Goal: Transaction & Acquisition: Download file/media

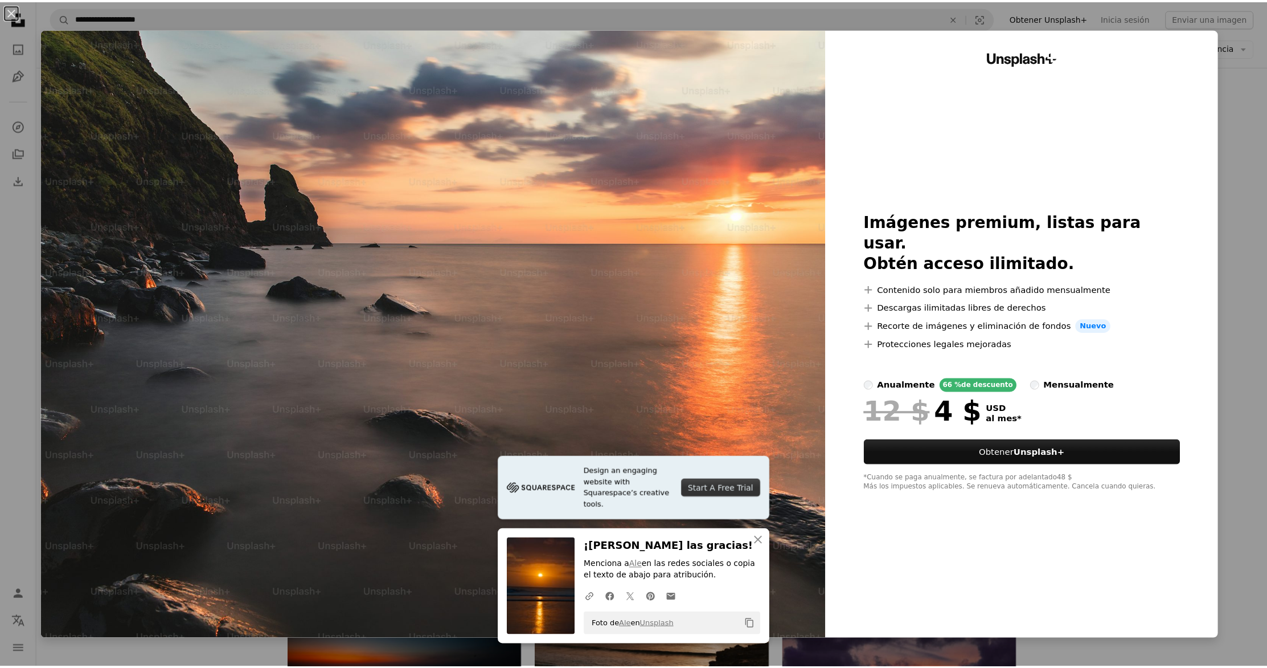
scroll to position [0, 308]
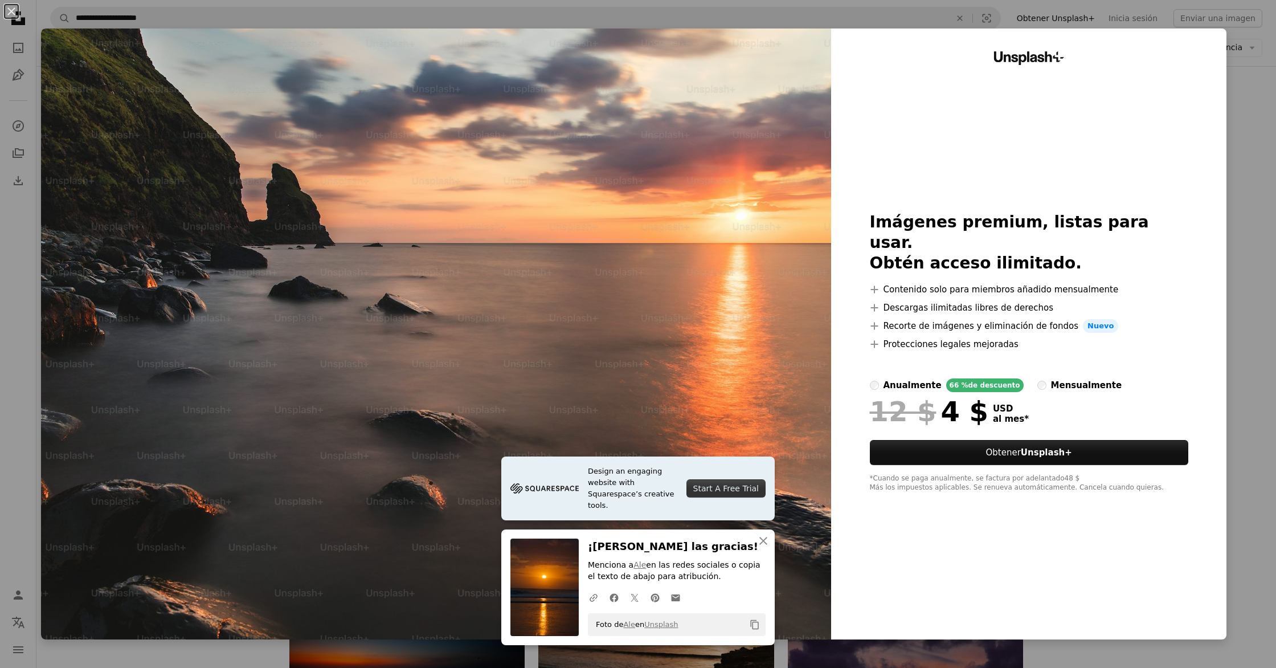
click at [1237, 111] on div "An X shape Design an engaging website with Squarespace’s creative tools. Start …" at bounding box center [638, 334] width 1276 height 668
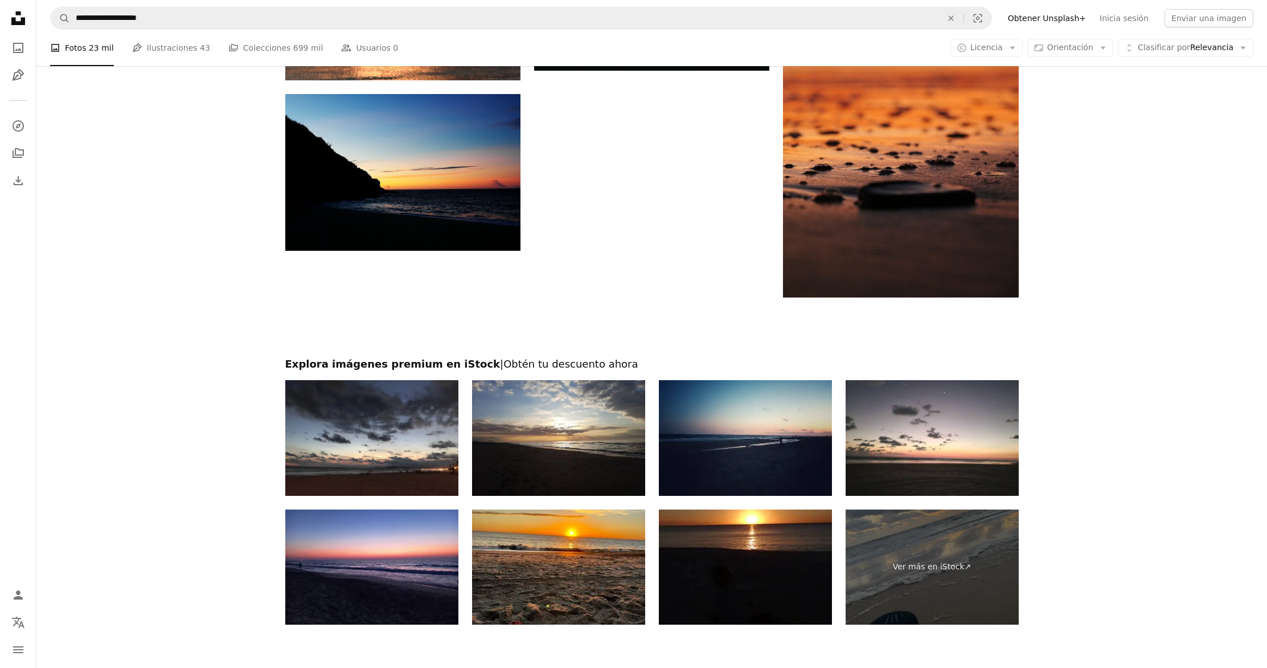
scroll to position [3278, 0]
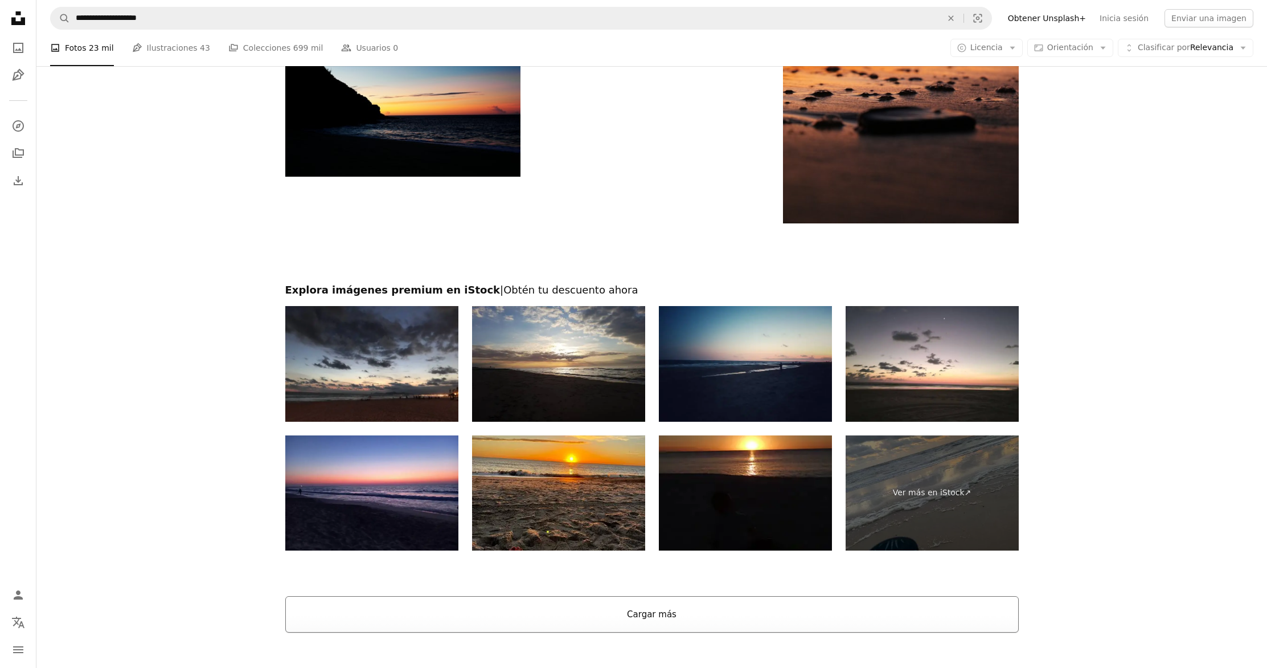
click at [656, 607] on button "Cargar más" at bounding box center [652, 614] width 734 height 36
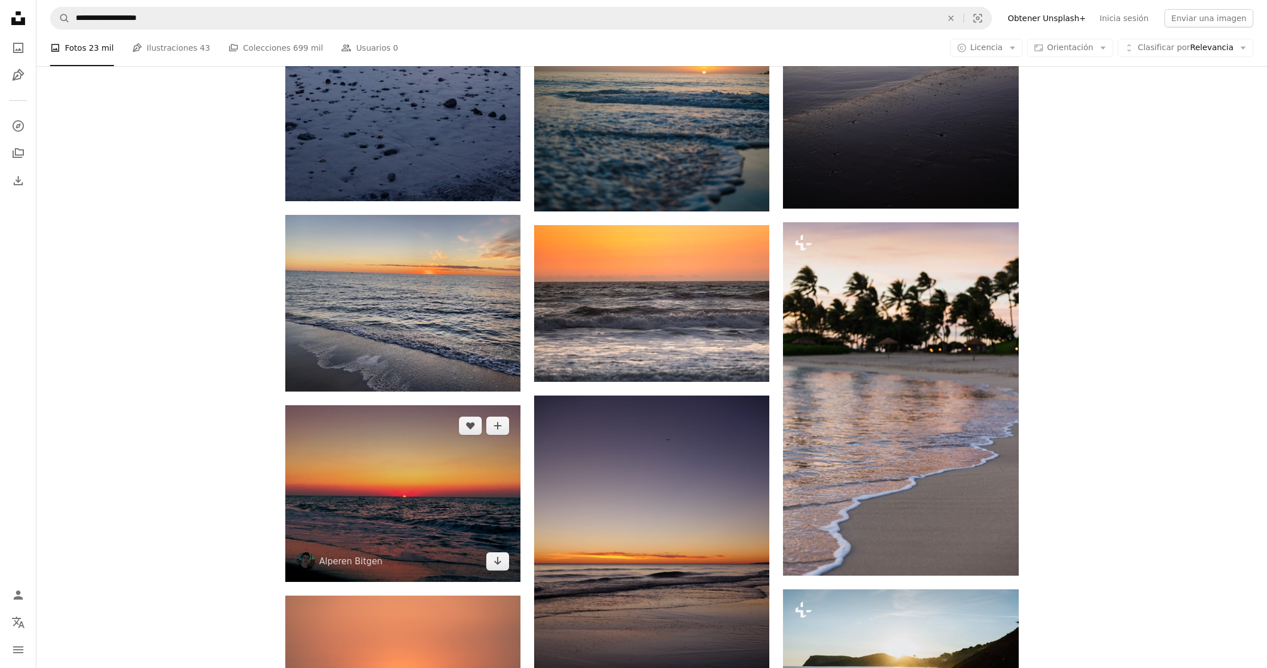
scroll to position [3638, 0]
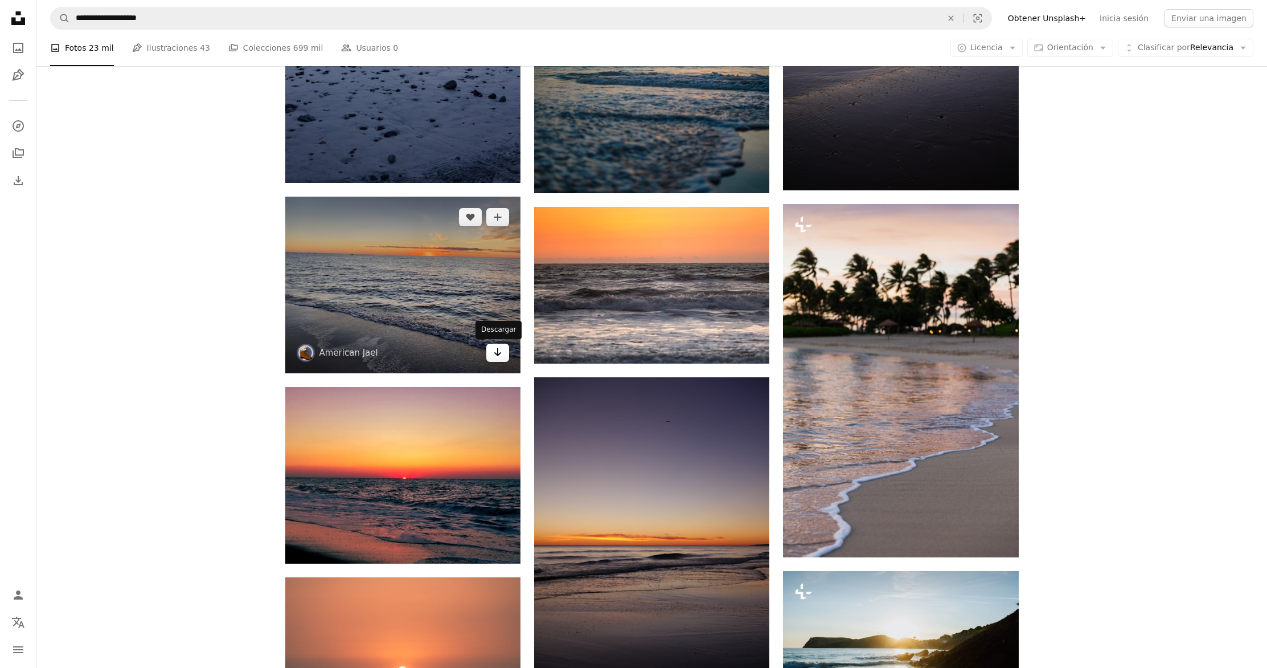
click at [502, 350] on link "Arrow pointing down" at bounding box center [497, 352] width 23 height 18
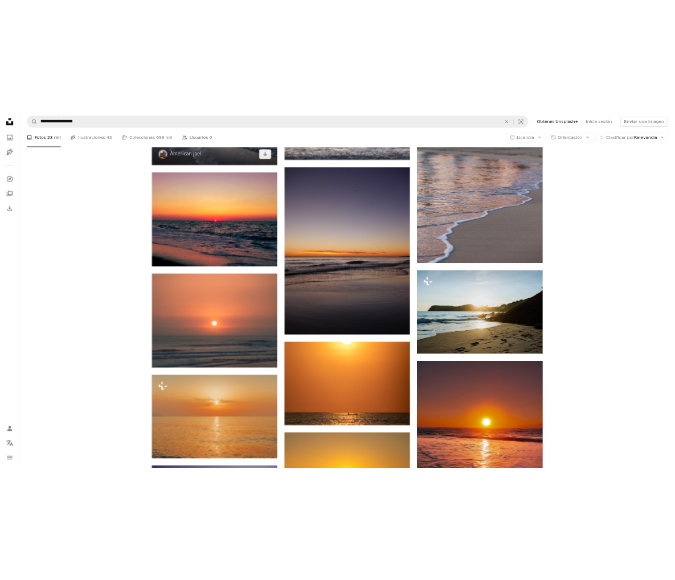
scroll to position [3316, 0]
